Goal: Find specific page/section: Find specific page/section

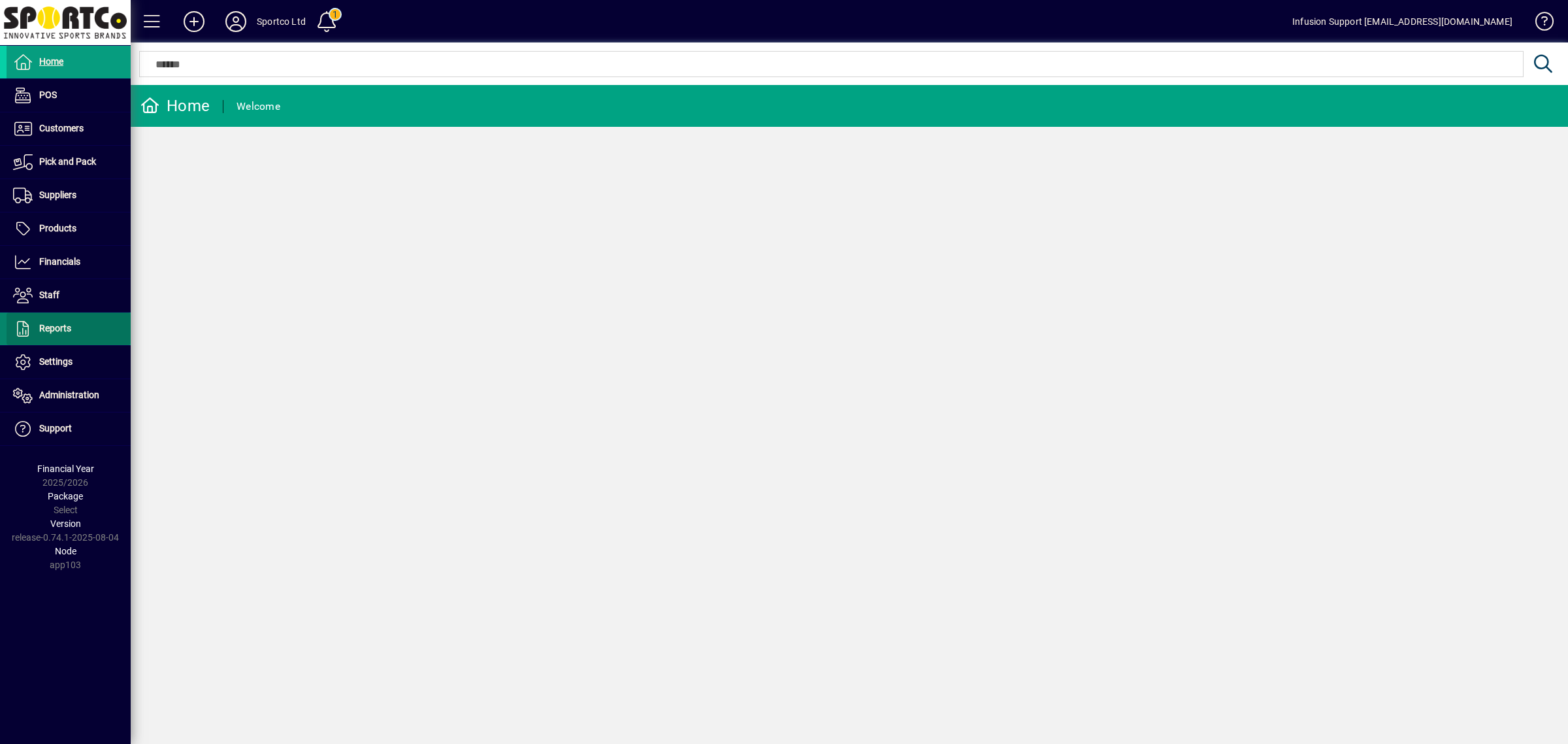
click at [48, 320] on span at bounding box center [69, 328] width 124 height 31
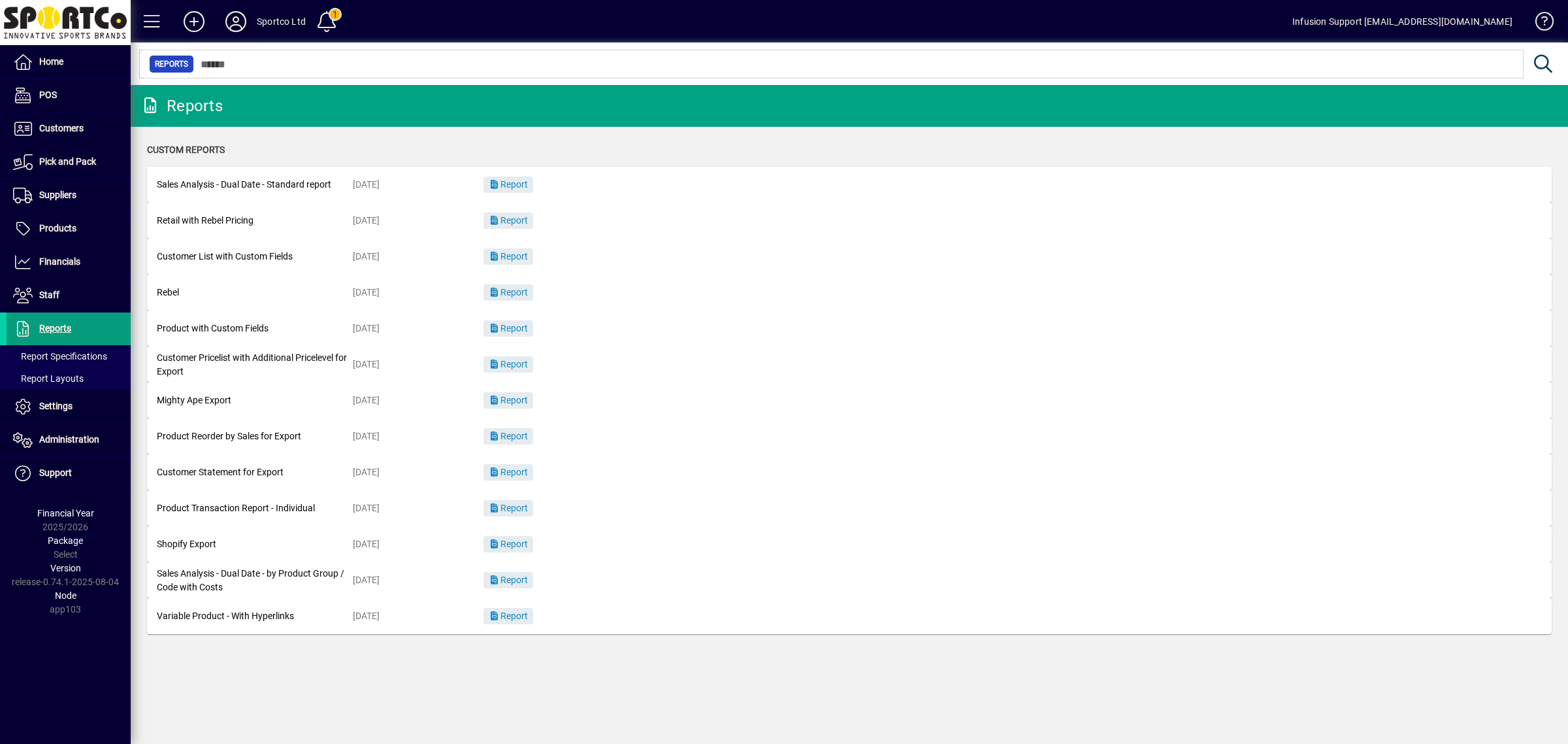
click at [227, 23] on icon at bounding box center [236, 22] width 26 height 21
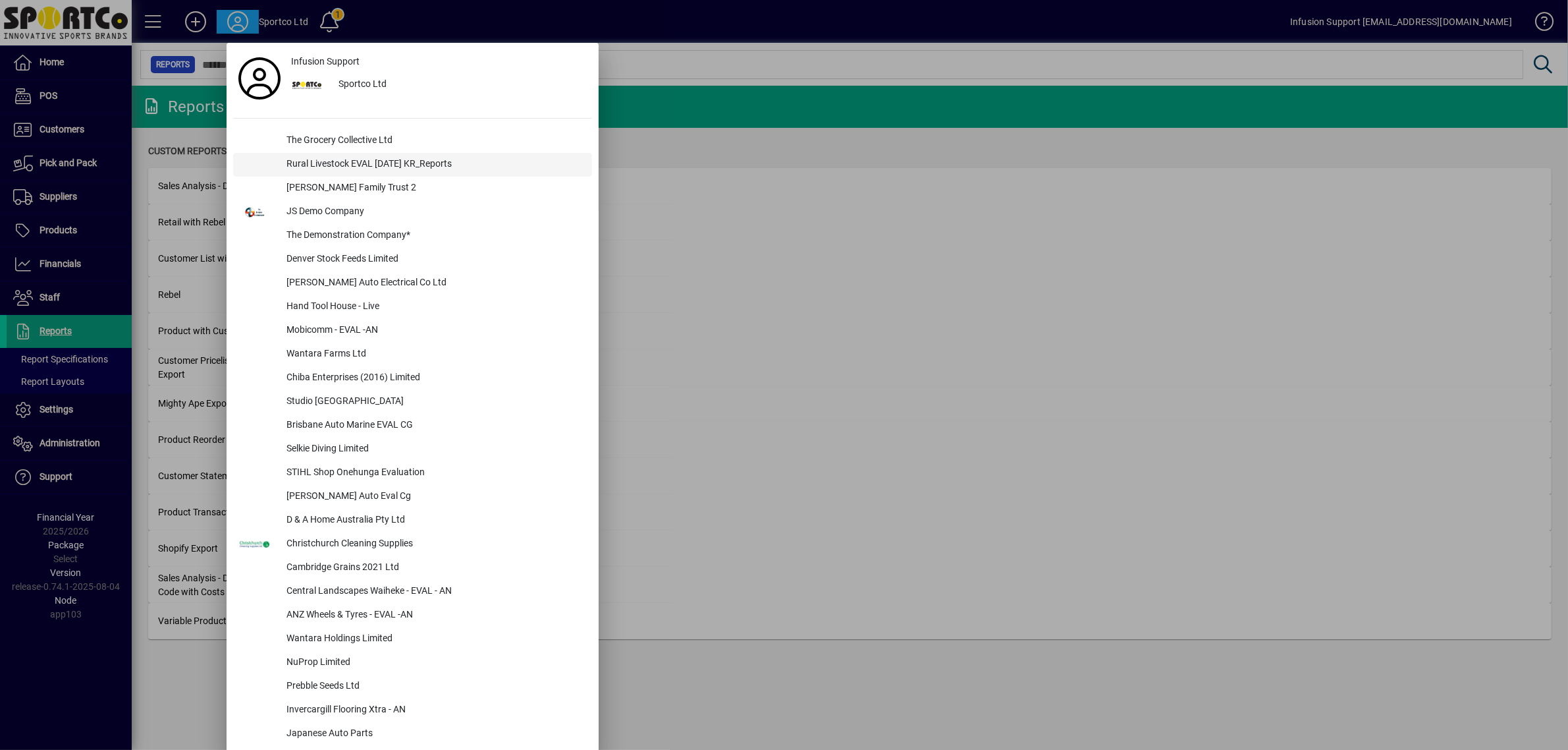
click at [303, 158] on div "Rural Livestock EVAL [DATE] KR_Reports" at bounding box center [434, 165] width 316 height 24
